Goal: Task Accomplishment & Management: Manage account settings

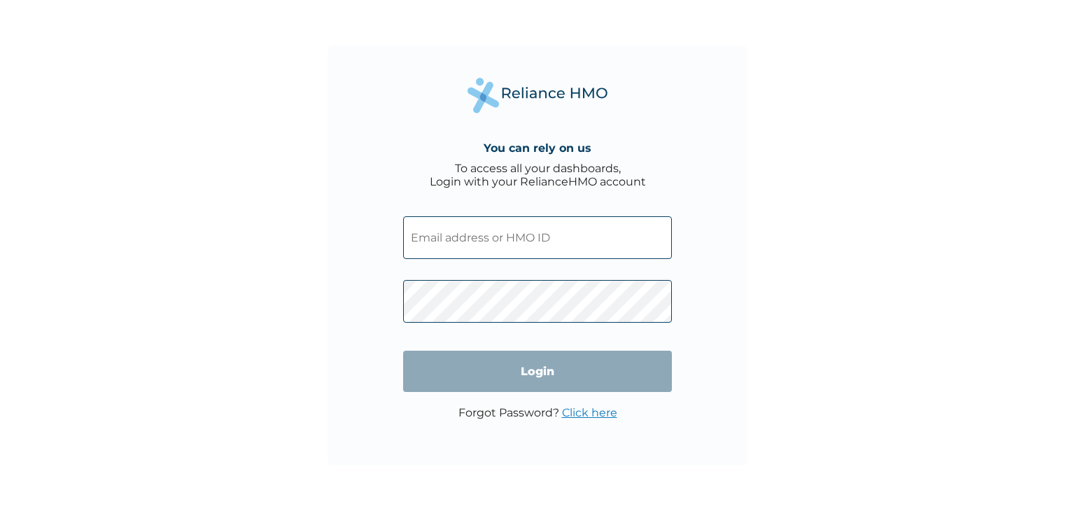
type input "eis/10484/a"
click at [464, 364] on input "Login" at bounding box center [537, 371] width 269 height 41
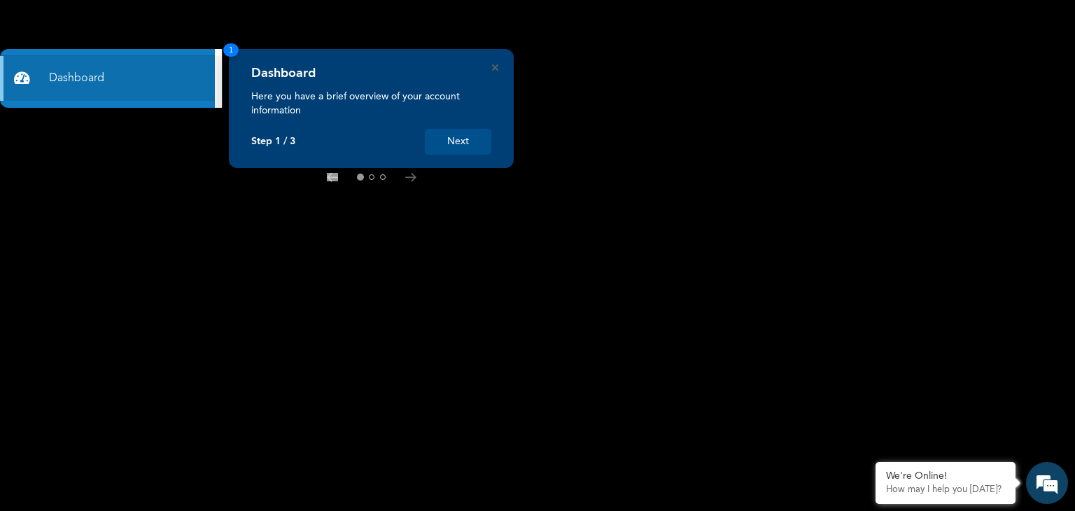
click at [57, 246] on rect at bounding box center [537, 255] width 1075 height 511
